Goal: Use online tool/utility: Utilize a website feature to perform a specific function

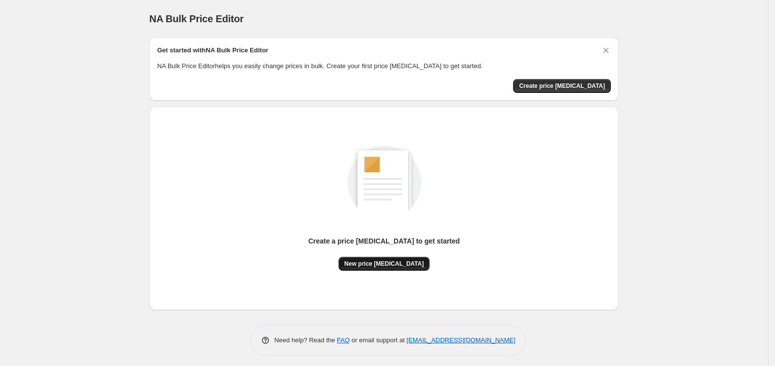
click at [380, 265] on span "New price [MEDICAL_DATA]" at bounding box center [384, 264] width 80 height 8
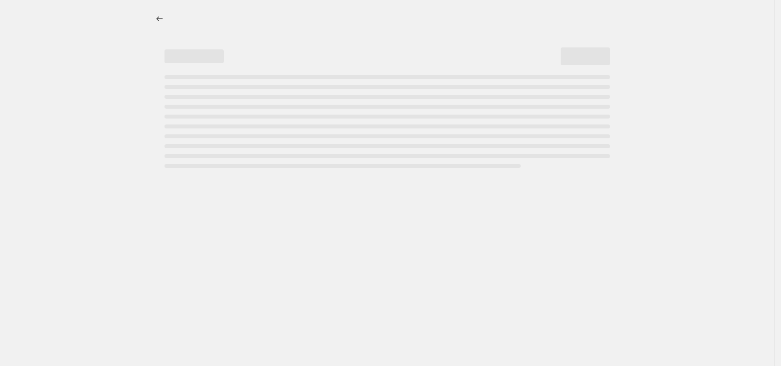
select select "percentage"
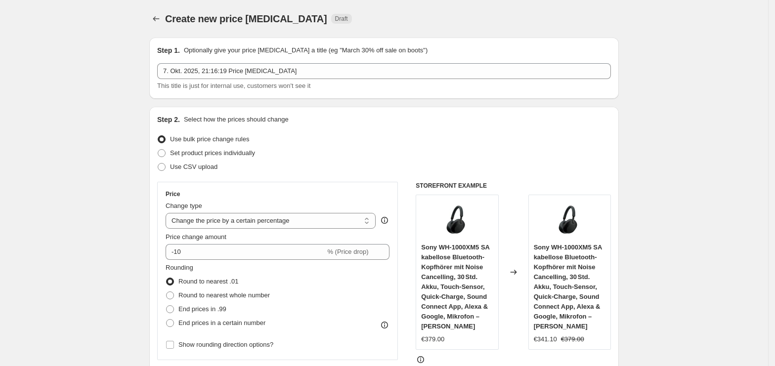
click at [276, 261] on div "Price Change type Change the price to a certain amount Change the price by a ce…" at bounding box center [278, 271] width 224 height 162
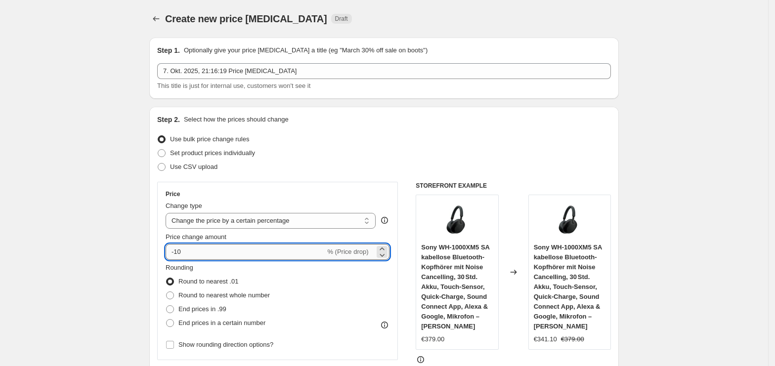
click at [277, 256] on input "-10" at bounding box center [246, 252] width 160 height 16
type input "-1"
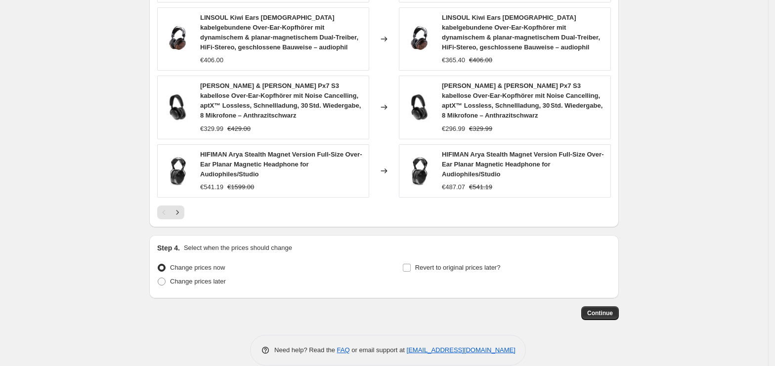
scroll to position [719, 0]
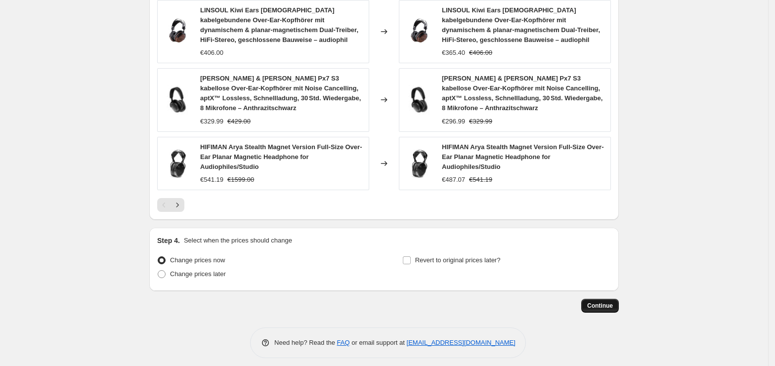
type input "-35"
click at [614, 303] on button "Continue" at bounding box center [600, 306] width 38 height 14
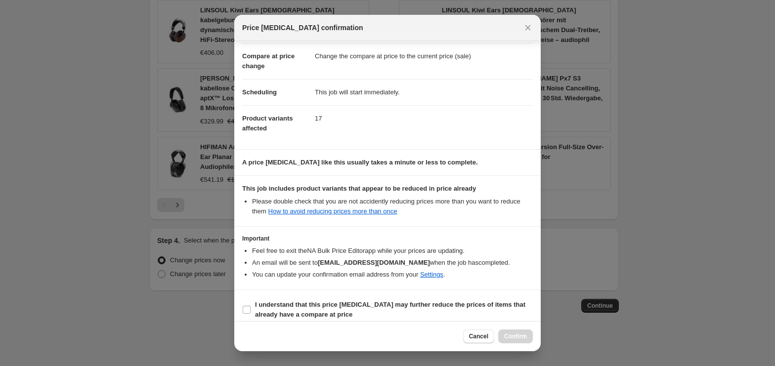
scroll to position [50, 0]
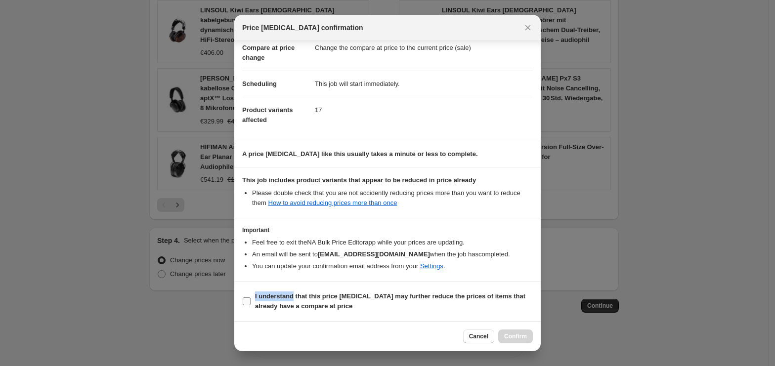
drag, startPoint x: 293, startPoint y: 293, endPoint x: 304, endPoint y: 297, distance: 11.6
click at [293, 295] on label "I understand that this price [MEDICAL_DATA] may further reduce the prices of it…" at bounding box center [387, 302] width 291 height 24
click at [322, 303] on b "I understand that this price [MEDICAL_DATA] may further reduce the prices of it…" at bounding box center [390, 300] width 270 height 17
click at [319, 302] on b "I understand that this price [MEDICAL_DATA] may further reduce the prices of it…" at bounding box center [390, 300] width 270 height 17
click at [250, 302] on input "I understand that this price [MEDICAL_DATA] may further reduce the prices of it…" at bounding box center [247, 301] width 8 height 8
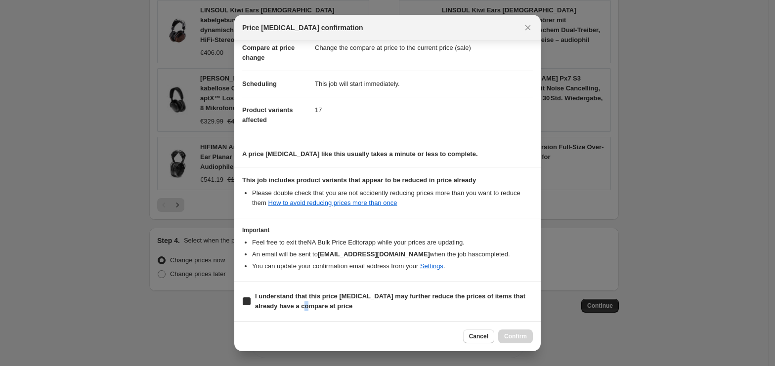
checkbox input "true"
click at [514, 336] on span "Confirm" at bounding box center [515, 336] width 23 height 8
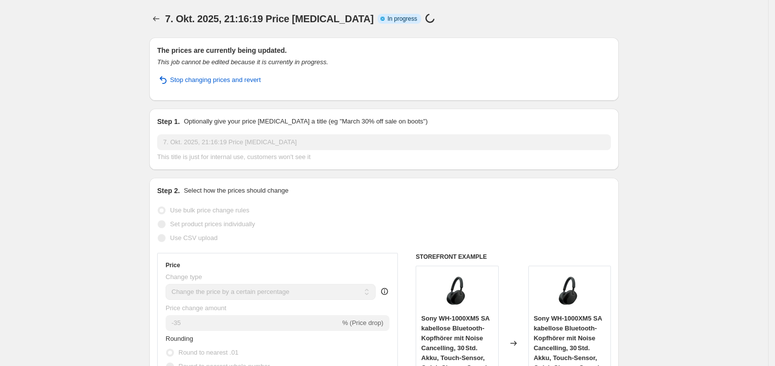
click at [227, 48] on h2 "The prices are currently being updated." at bounding box center [384, 50] width 454 height 10
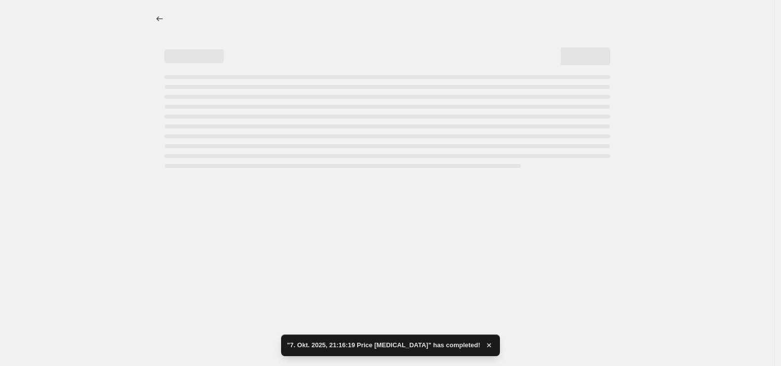
select select "percentage"
